Goal: Browse casually

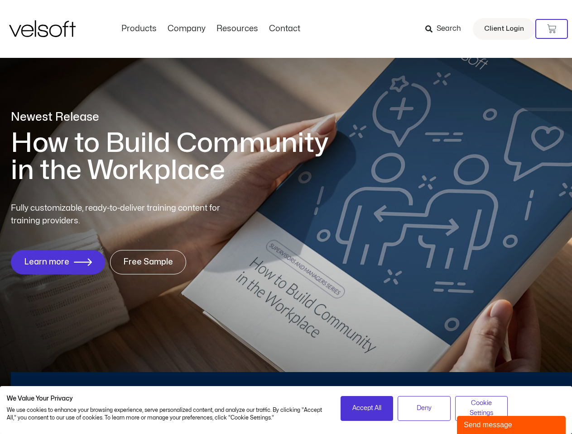
click at [286, 217] on div "Fully customizable, ready-to-deliver training content for training providers. L…" at bounding box center [286, 238] width 550 height 72
click at [551, 29] on icon at bounding box center [551, 28] width 9 height 9
click at [367, 409] on span "Accept All" at bounding box center [366, 409] width 29 height 10
click at [424, 409] on span "Deny" at bounding box center [423, 409] width 15 height 10
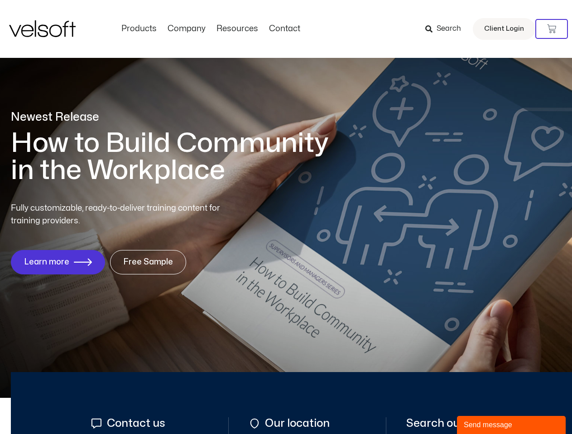
click at [511, 425] on div "Send message" at bounding box center [510, 425] width 95 height 11
